Goal: Task Accomplishment & Management: Complete application form

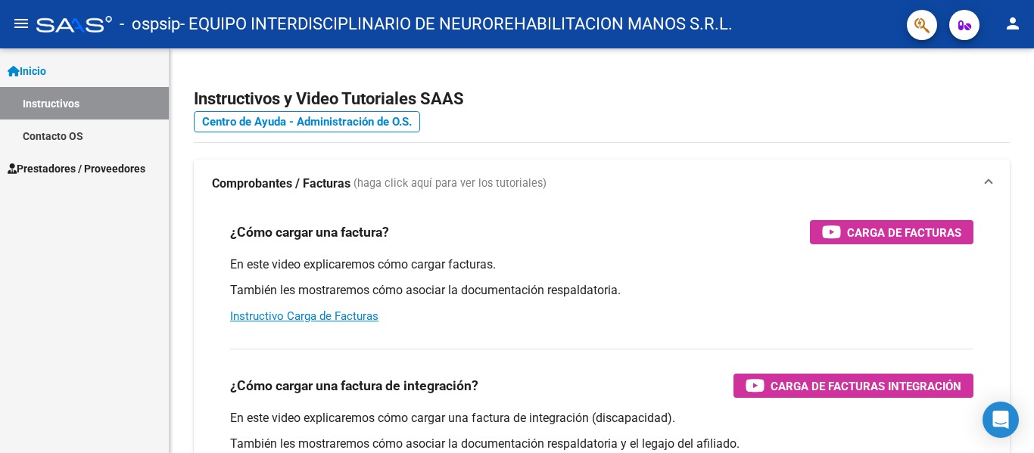
click at [101, 176] on span "Prestadores / Proveedores" at bounding box center [77, 168] width 138 height 17
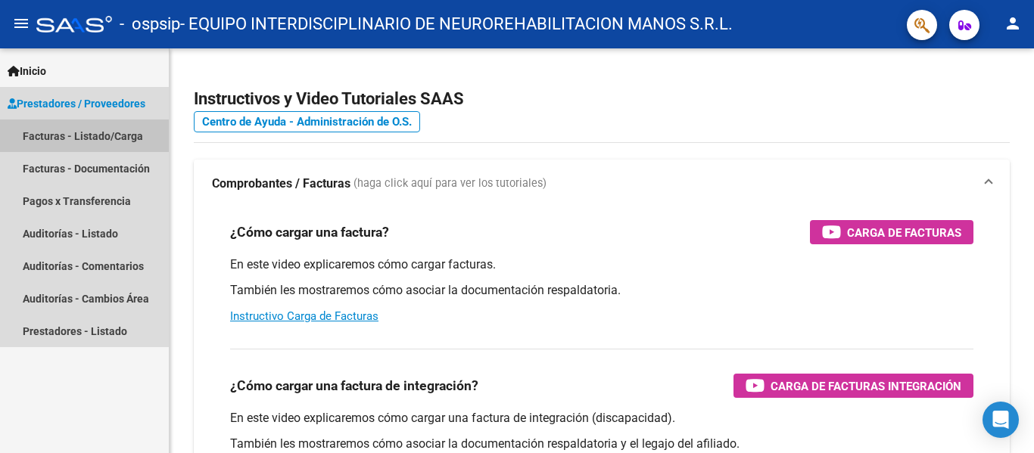
click at [121, 142] on link "Facturas - Listado/Carga" at bounding box center [84, 136] width 169 height 33
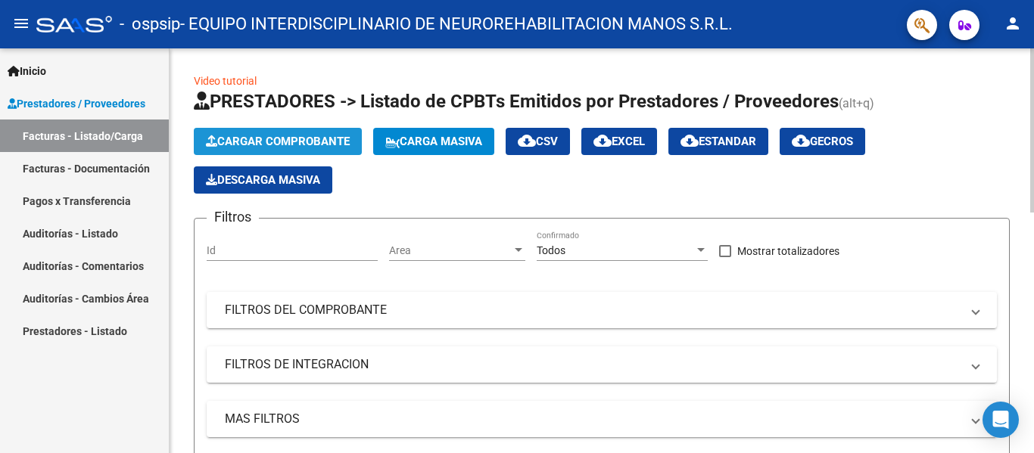
click at [331, 143] on span "Cargar Comprobante" at bounding box center [278, 142] width 144 height 14
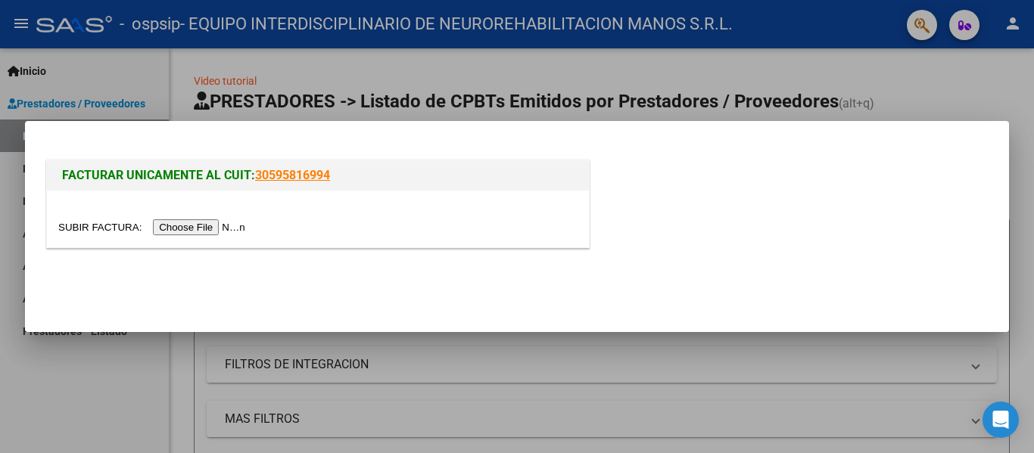
click at [242, 229] on input "file" at bounding box center [153, 227] width 191 height 16
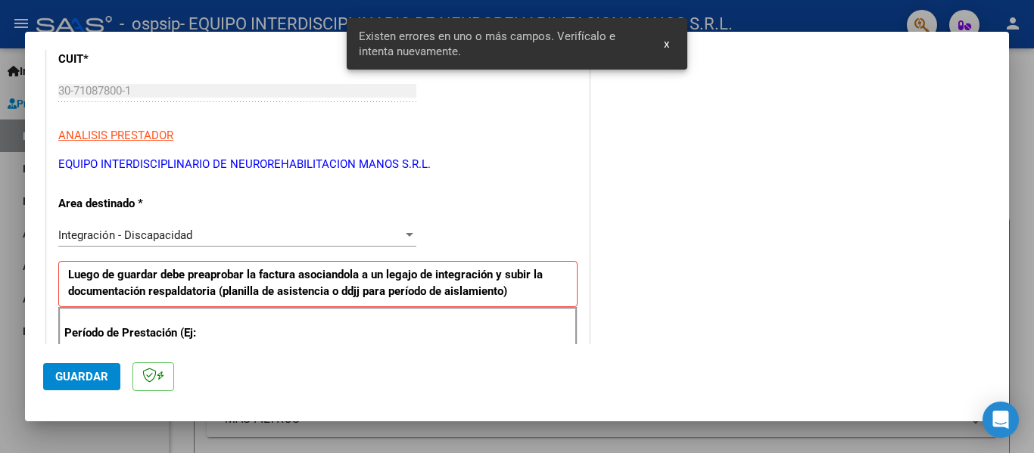
scroll to position [227, 0]
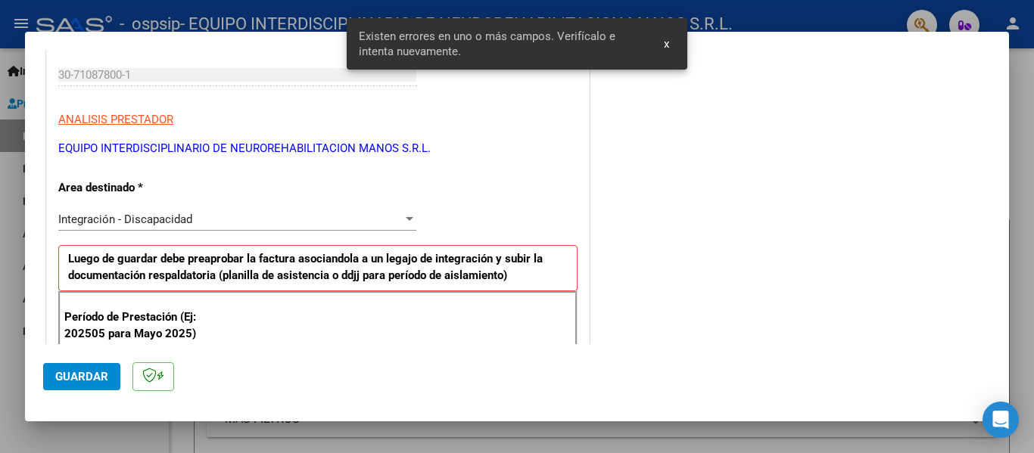
click at [285, 229] on div "Integración - Discapacidad Seleccionar Area" at bounding box center [237, 219] width 358 height 23
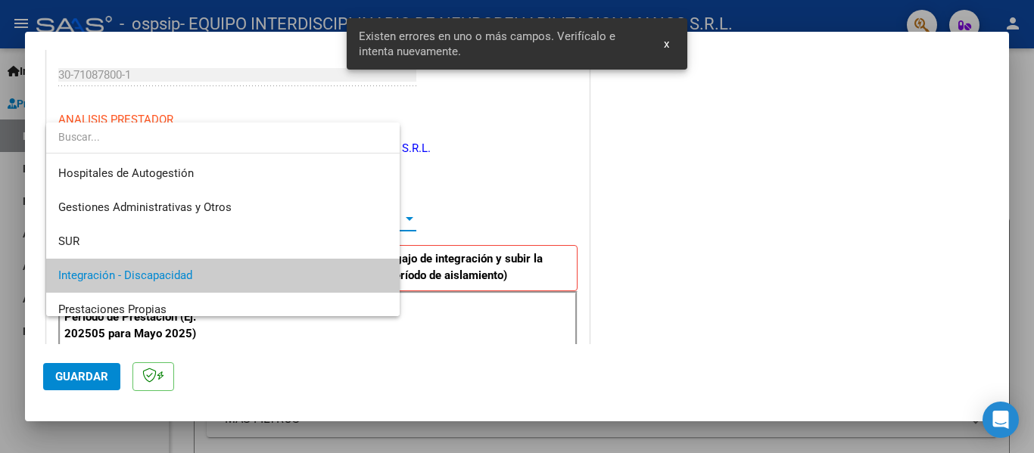
scroll to position [57, 0]
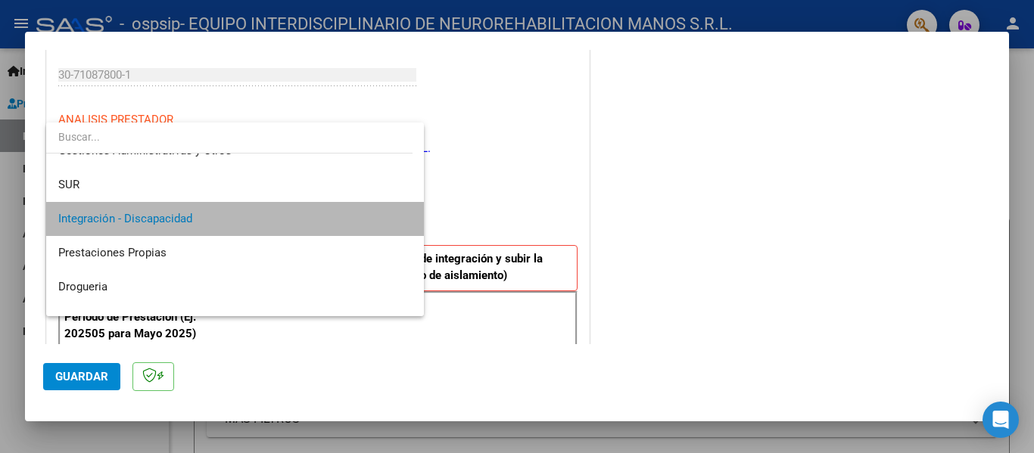
click at [285, 229] on span "Integración - Discapacidad" at bounding box center [234, 219] width 353 height 34
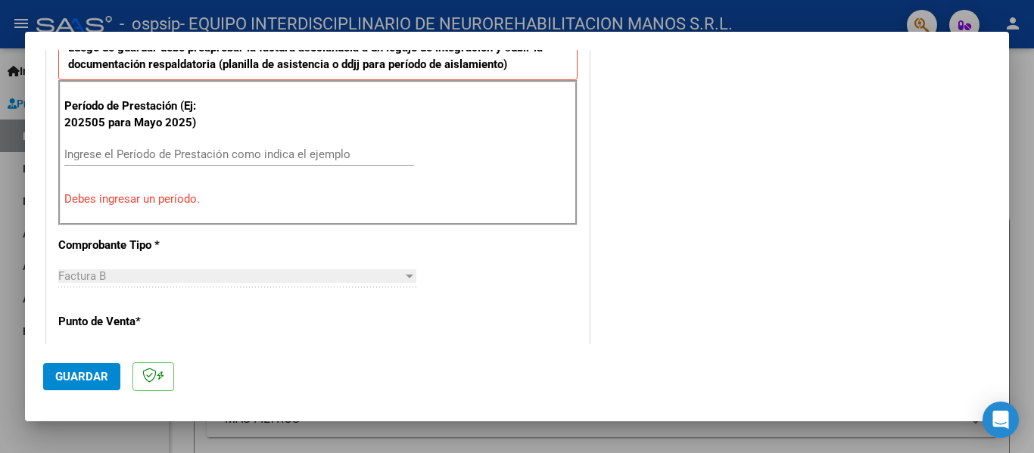
scroll to position [454, 0]
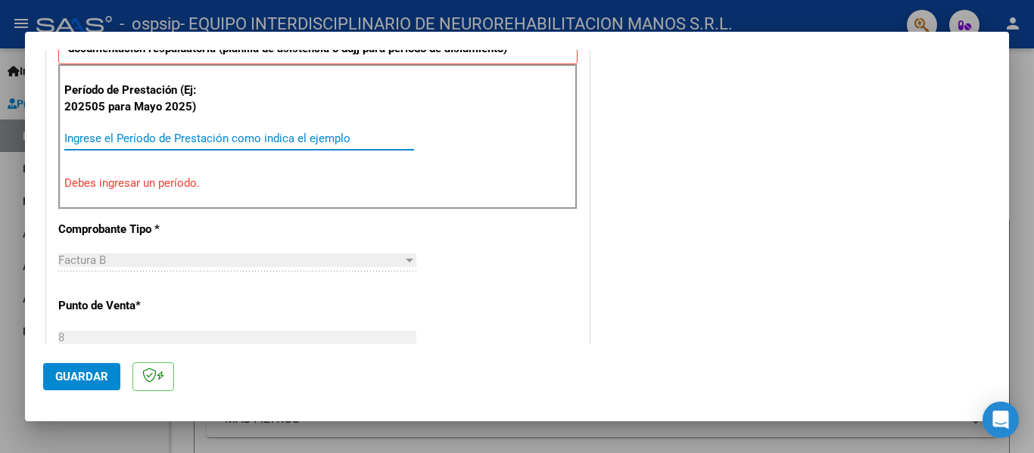
click at [208, 139] on input "Ingrese el Período de Prestación como indica el ejemplo" at bounding box center [239, 139] width 350 height 14
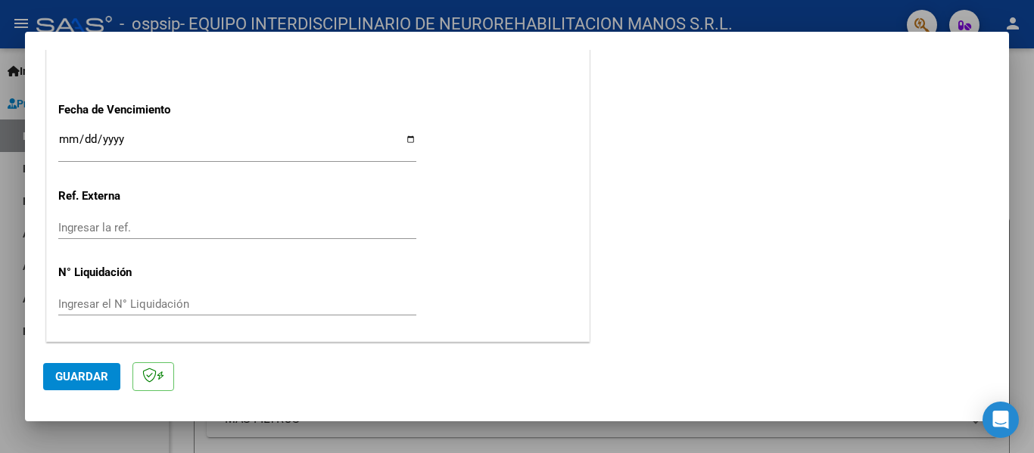
scroll to position [1038, 0]
type input "202509"
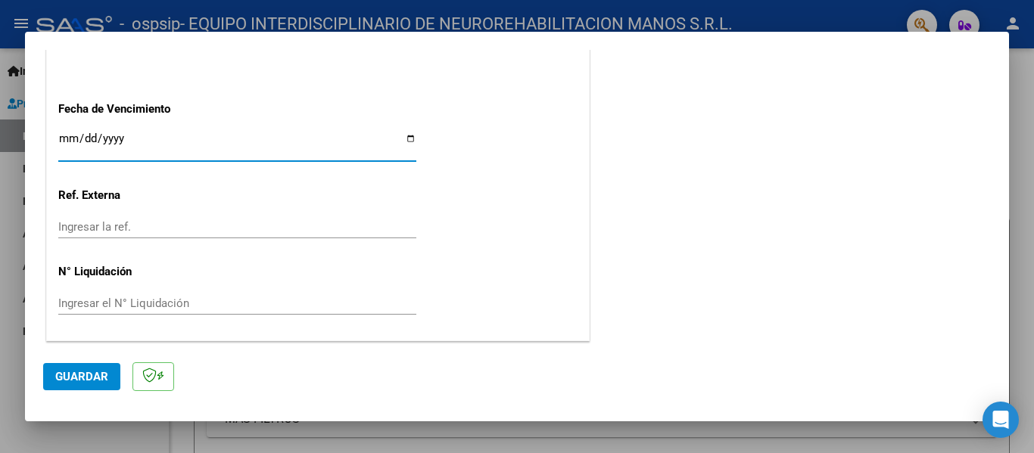
click at [63, 144] on input "Ingresar la fecha" at bounding box center [237, 144] width 358 height 24
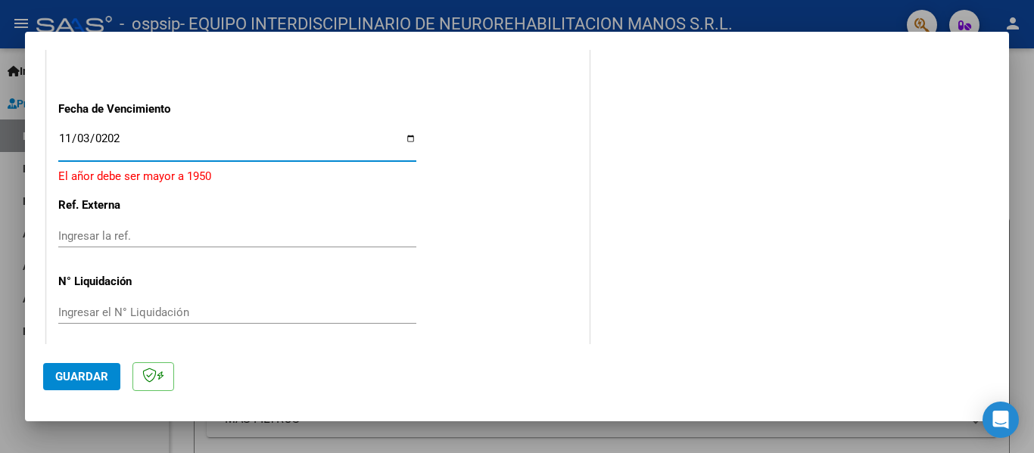
type input "[DATE]"
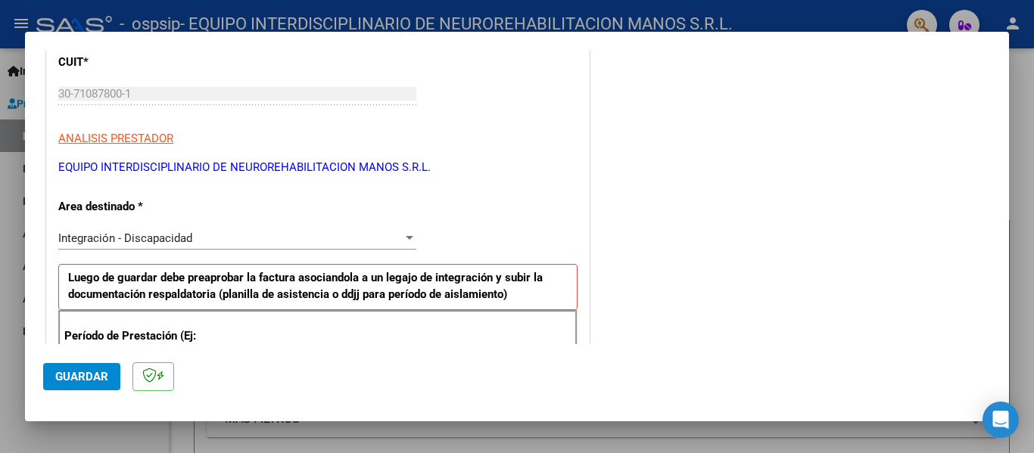
scroll to position [0, 0]
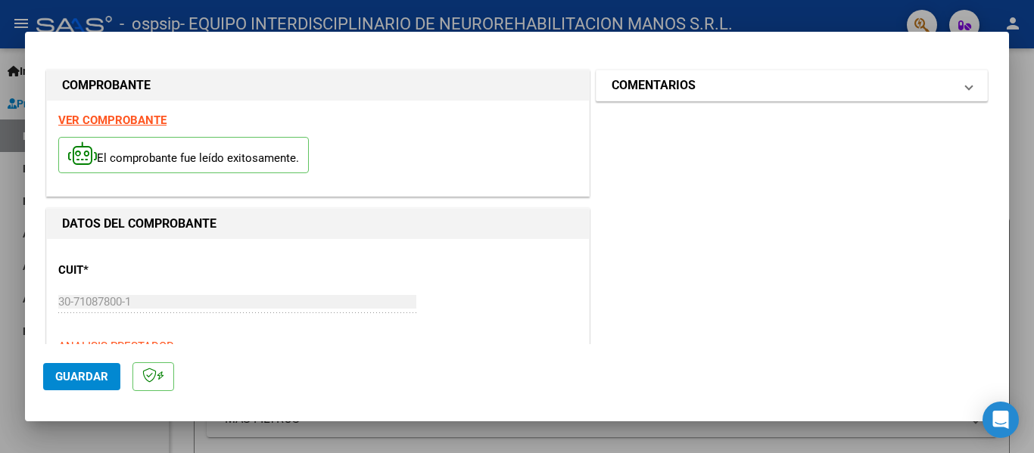
click at [669, 92] on h1 "COMENTARIOS" at bounding box center [654, 85] width 84 height 18
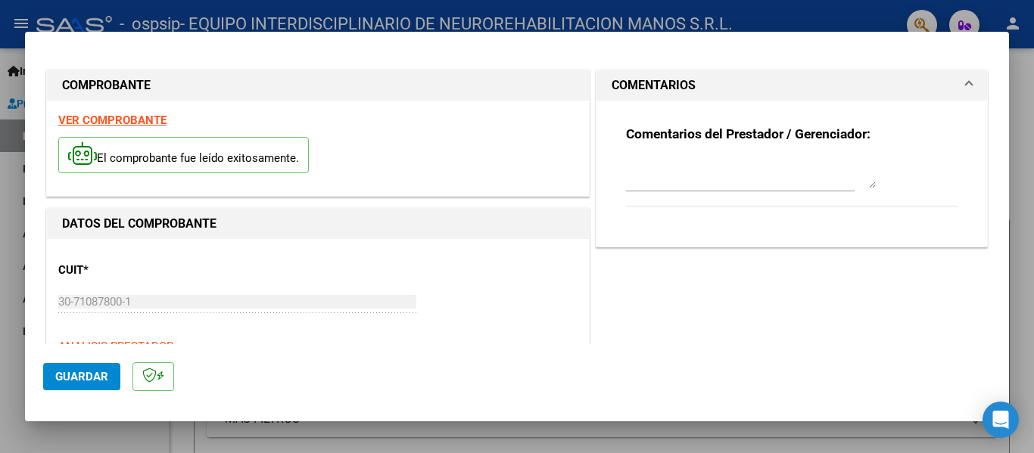
click at [669, 92] on h1 "COMENTARIOS" at bounding box center [654, 85] width 84 height 18
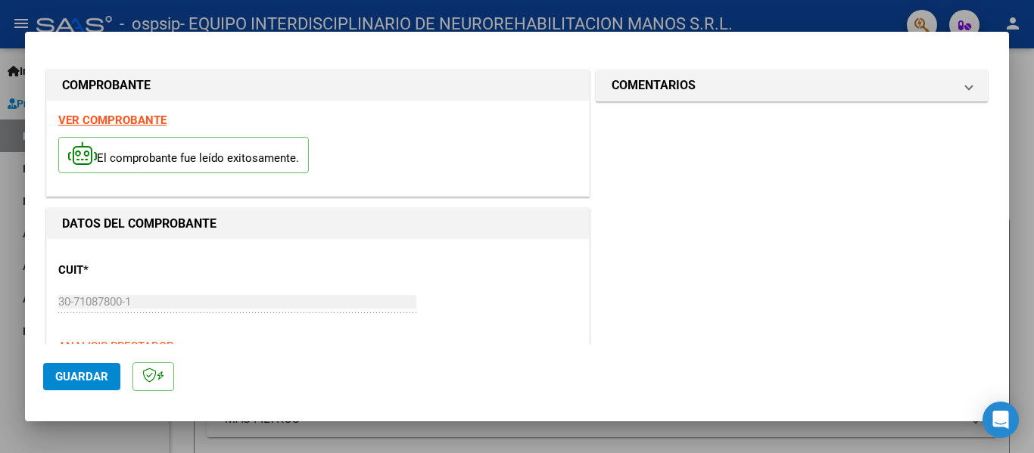
click at [58, 376] on span "Guardar" at bounding box center [81, 377] width 53 height 14
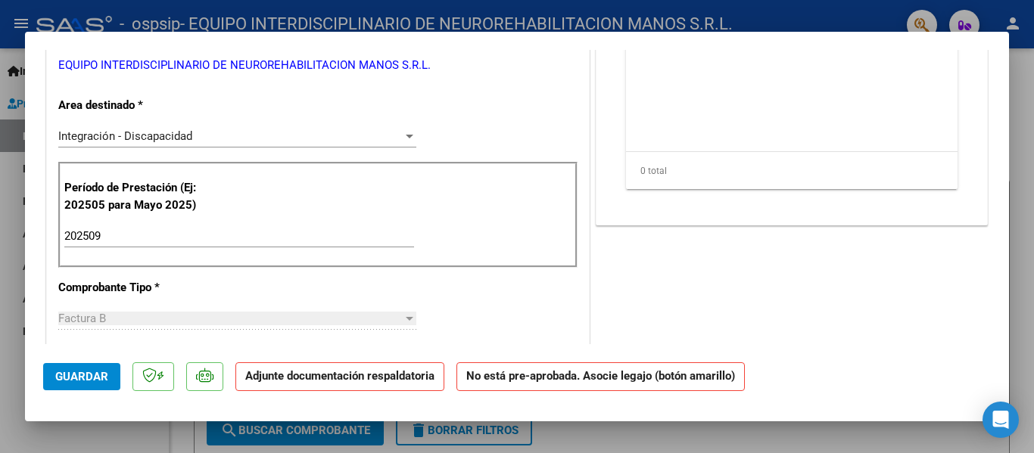
scroll to position [36, 0]
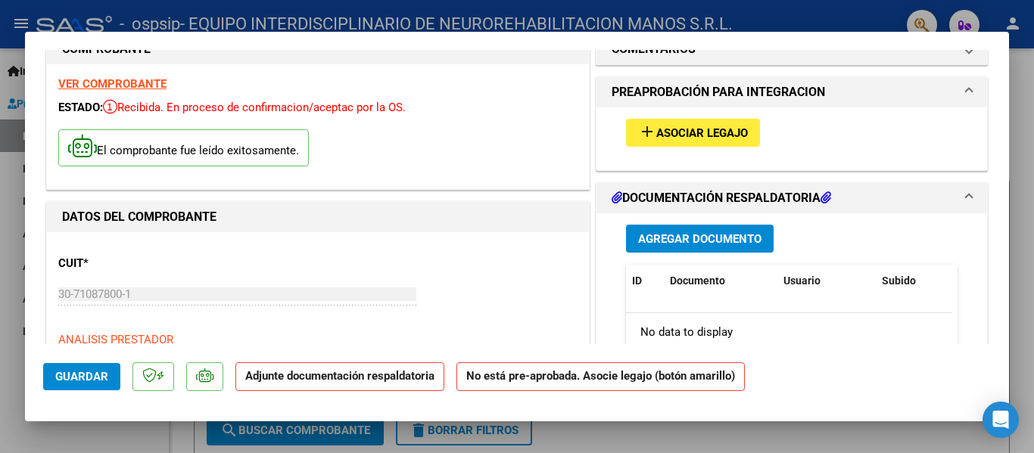
click at [670, 132] on span "Asociar Legajo" at bounding box center [702, 133] width 92 height 14
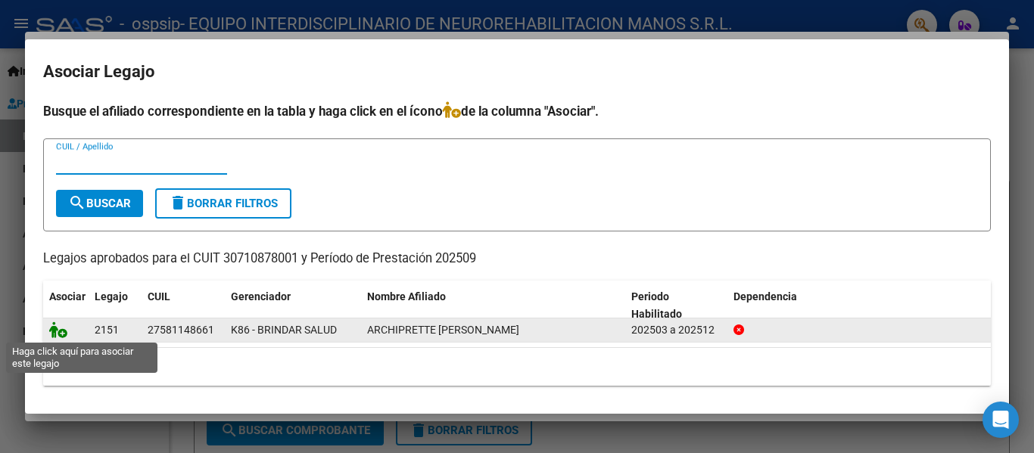
click at [57, 335] on icon at bounding box center [58, 330] width 18 height 17
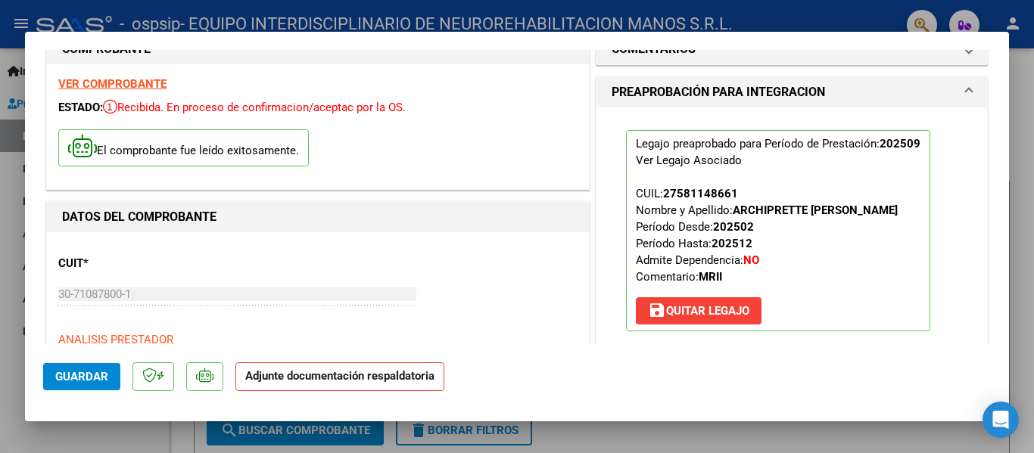
click at [91, 376] on span "Guardar" at bounding box center [81, 377] width 53 height 14
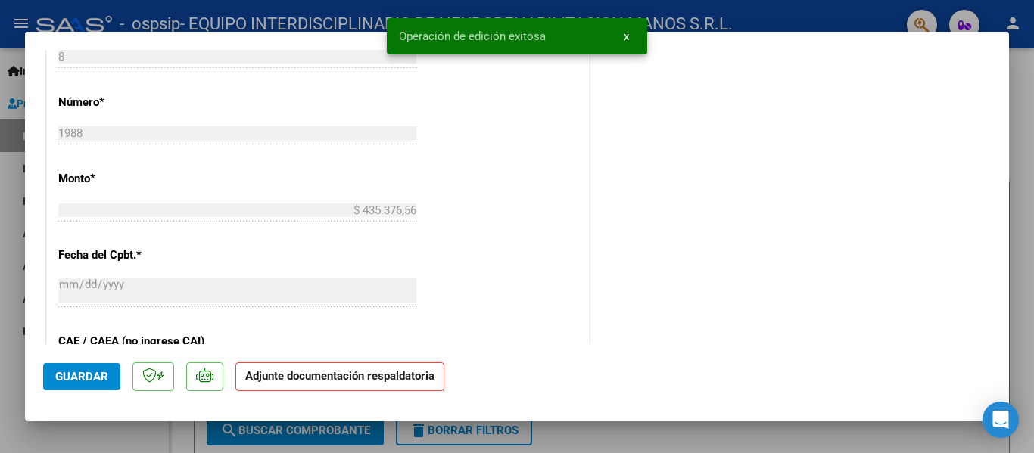
scroll to position [945, 0]
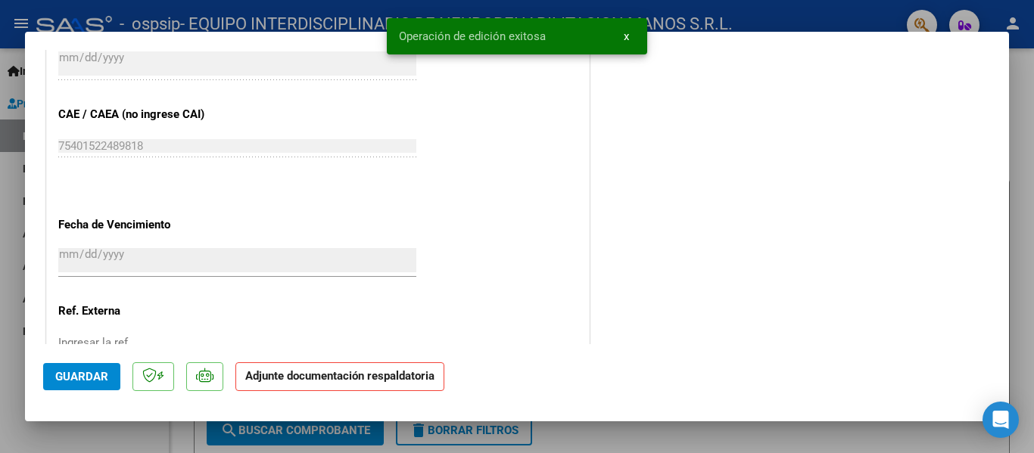
click at [326, 376] on strong "Adjunte documentación respaldatoria" at bounding box center [339, 376] width 189 height 14
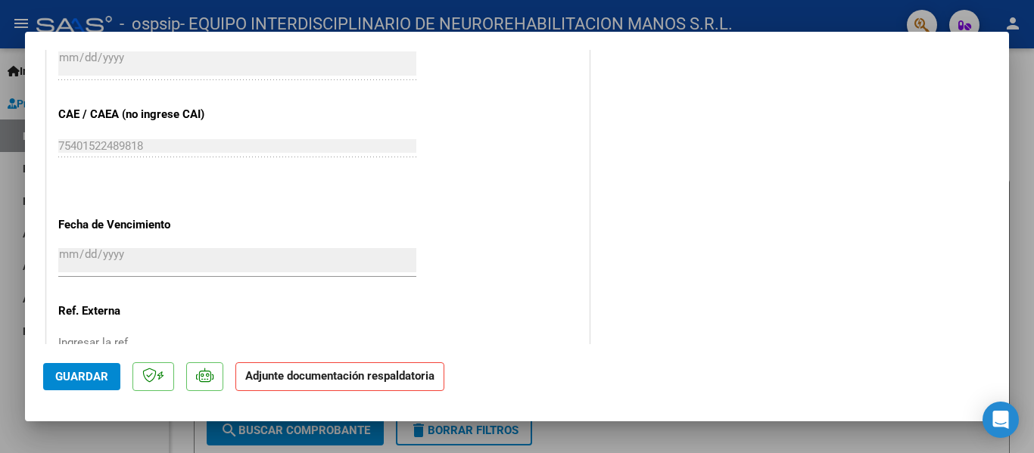
click at [374, 377] on strong "Adjunte documentación respaldatoria" at bounding box center [339, 376] width 189 height 14
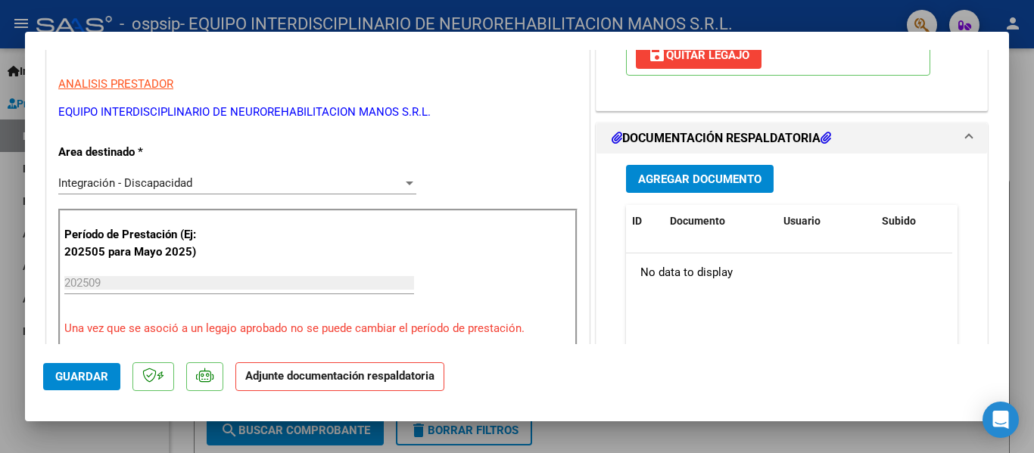
scroll to position [303, 0]
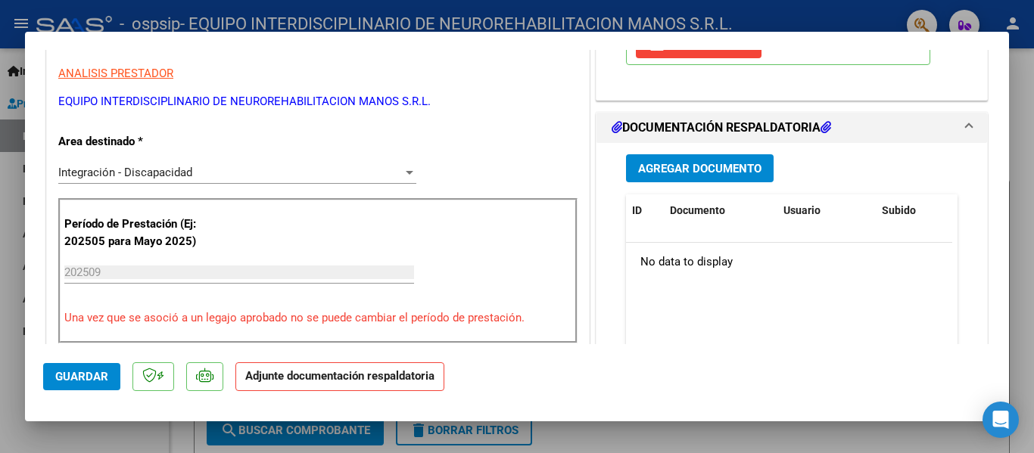
click at [708, 160] on button "Agregar Documento" at bounding box center [700, 168] width 148 height 28
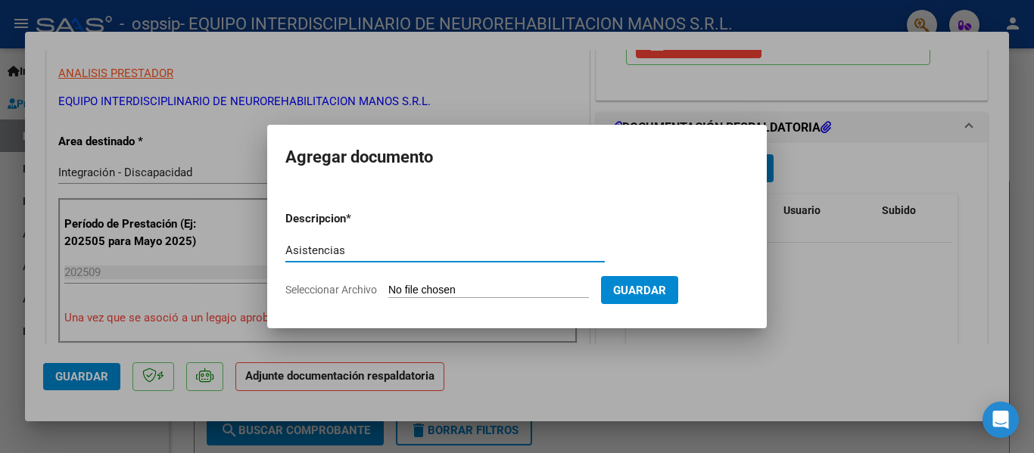
type input "Asistencias"
click at [678, 292] on button "Guardar" at bounding box center [639, 290] width 77 height 28
click at [341, 291] on span "Seleccionar Archivo" at bounding box center [331, 290] width 92 height 12
click at [388, 291] on input "Seleccionar Archivo" at bounding box center [488, 291] width 201 height 14
type input "C:\fakepath\archiprette septiembre.pdf"
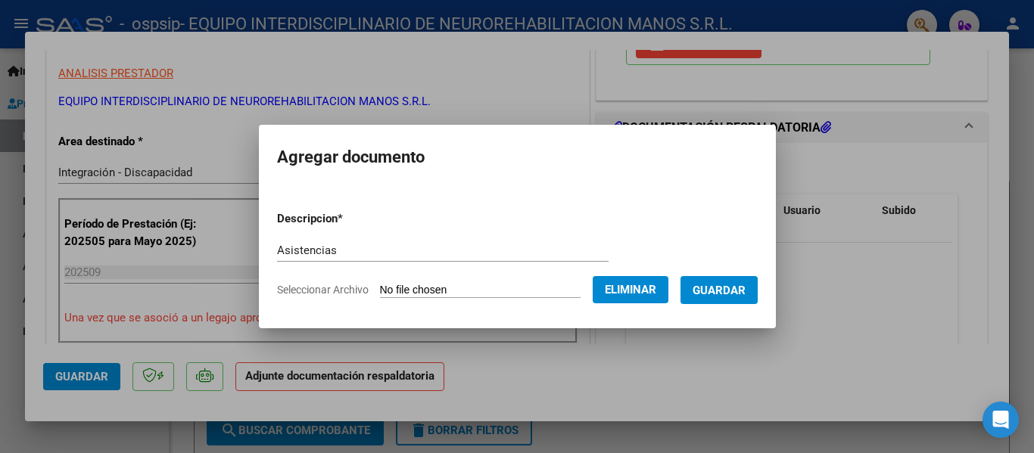
click at [733, 281] on button "Guardar" at bounding box center [718, 290] width 77 height 28
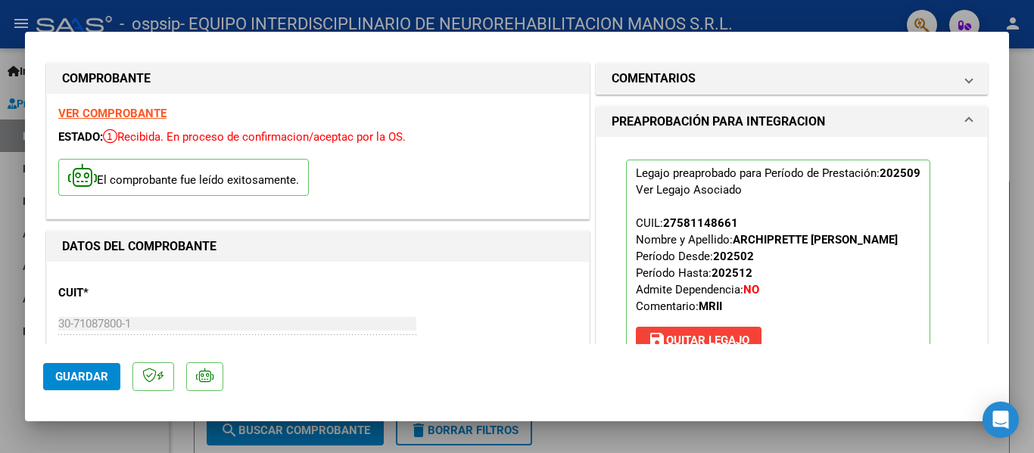
scroll to position [0, 0]
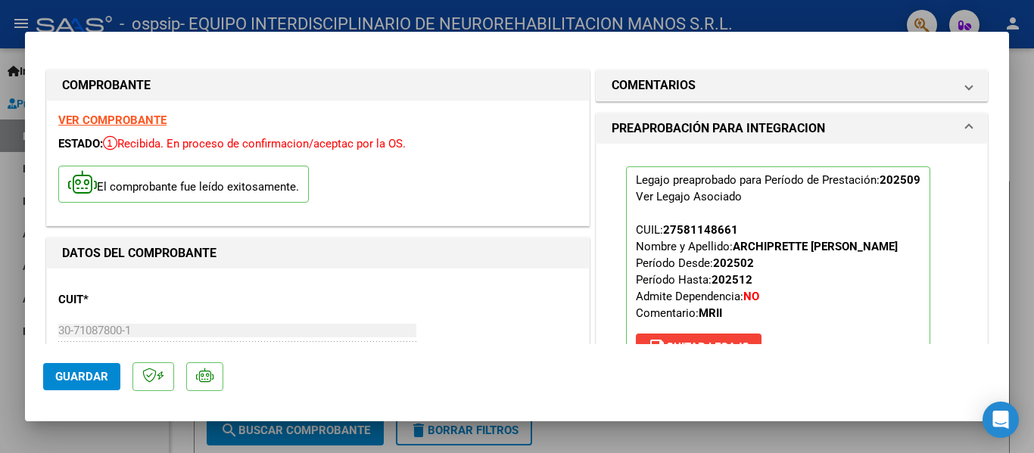
click at [69, 363] on button "Guardar" at bounding box center [81, 376] width 77 height 27
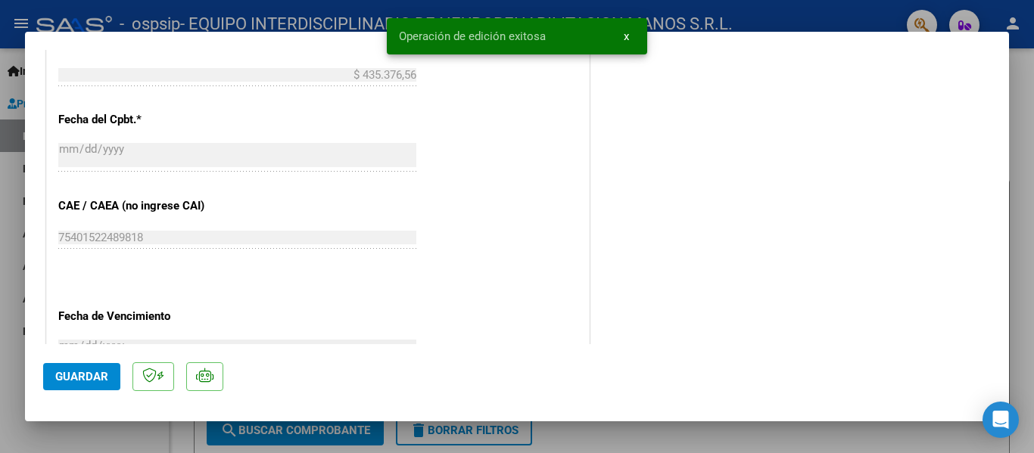
scroll to position [984, 0]
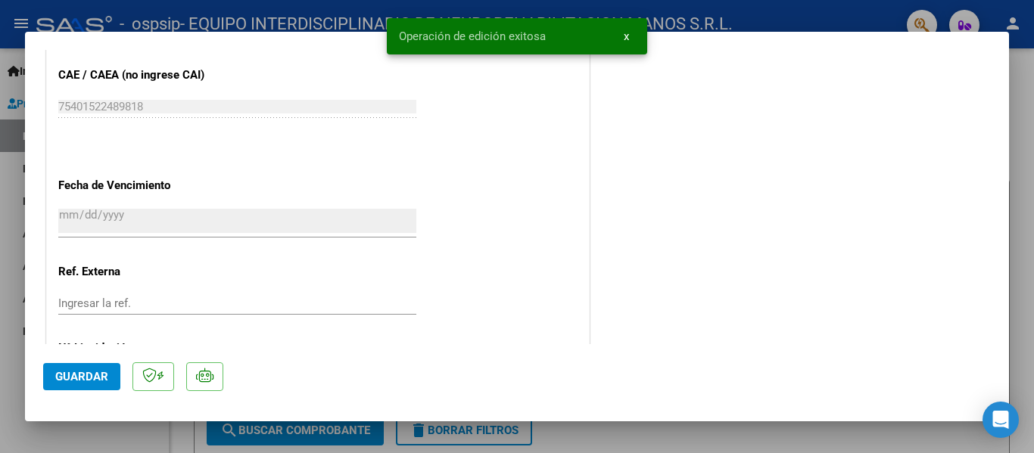
click at [104, 377] on span "Guardar" at bounding box center [81, 377] width 53 height 14
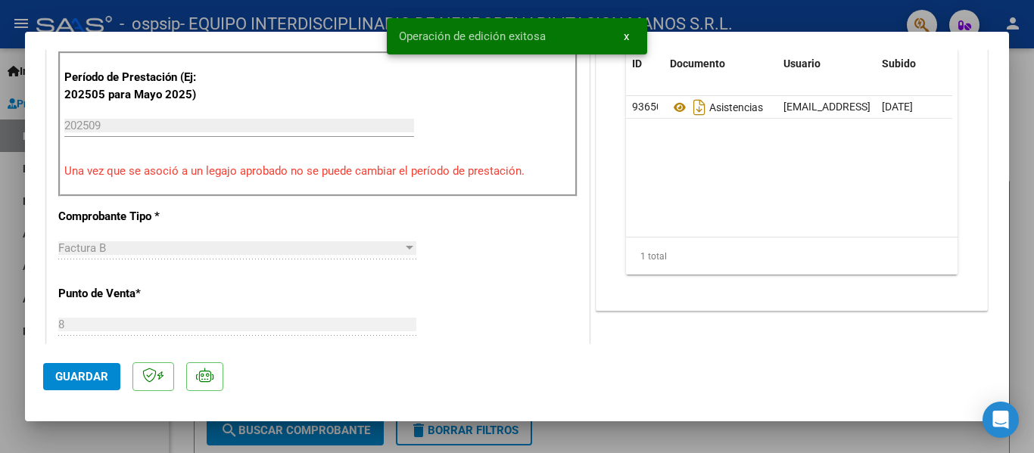
scroll to position [303, 0]
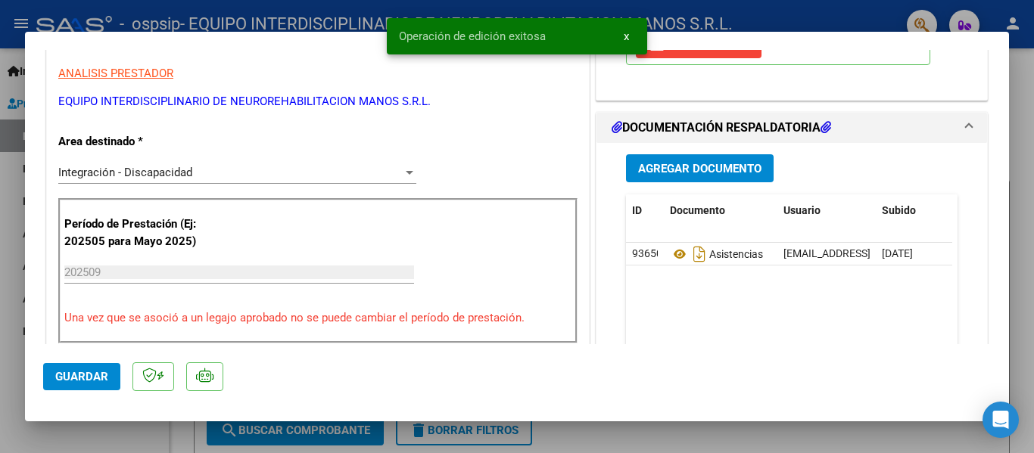
click at [891, 431] on div at bounding box center [517, 226] width 1034 height 453
type input "$ 0,00"
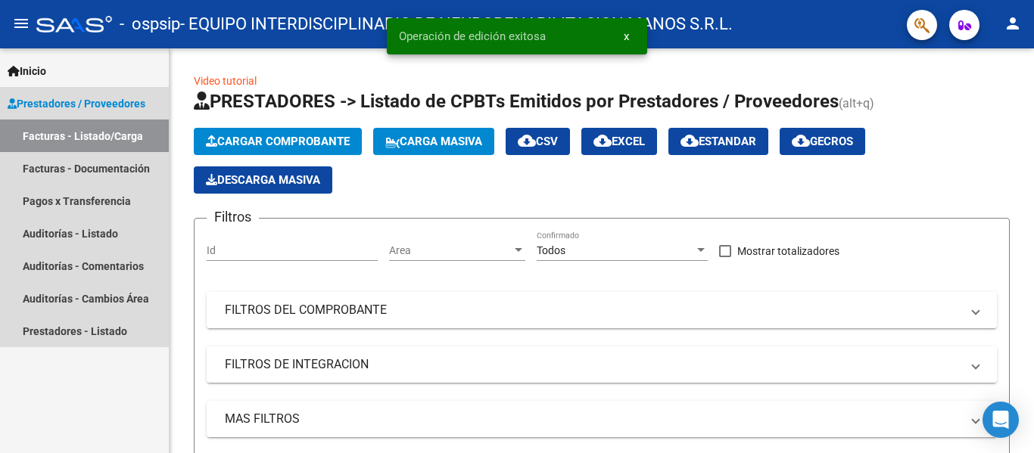
click at [108, 132] on link "Facturas - Listado/Carga" at bounding box center [84, 136] width 169 height 33
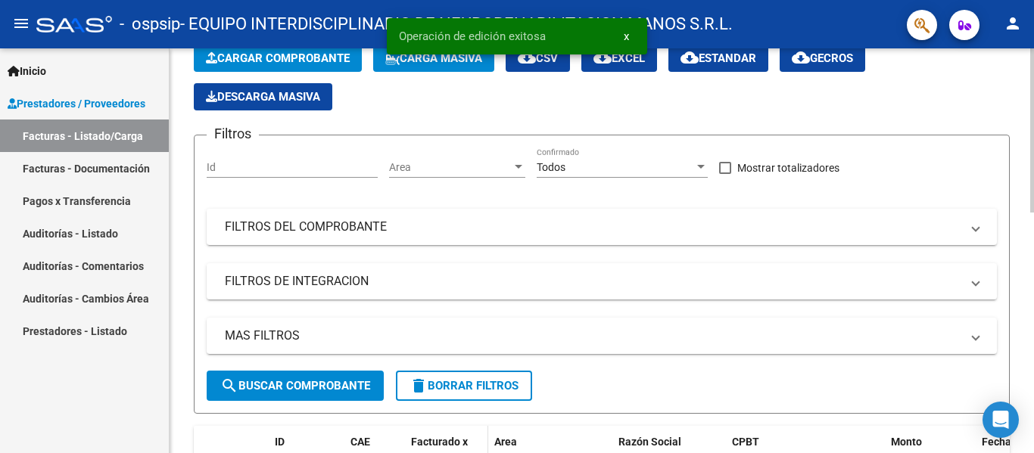
scroll to position [303, 0]
